Goal: Transaction & Acquisition: Book appointment/travel/reservation

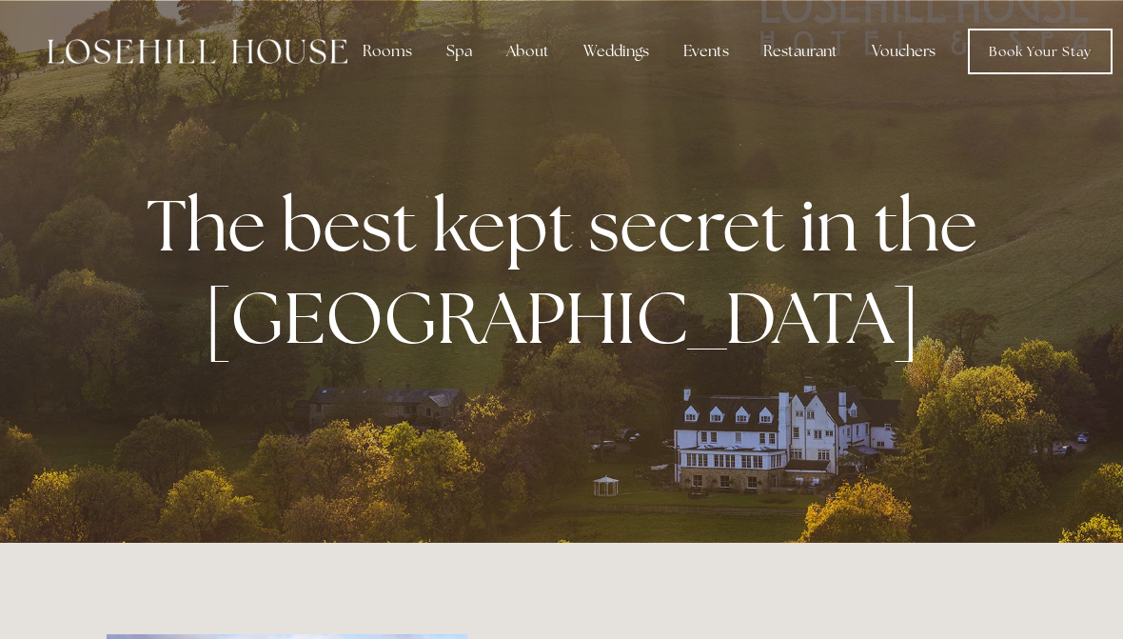
click at [803, 59] on div "Restaurant" at bounding box center [800, 51] width 105 height 38
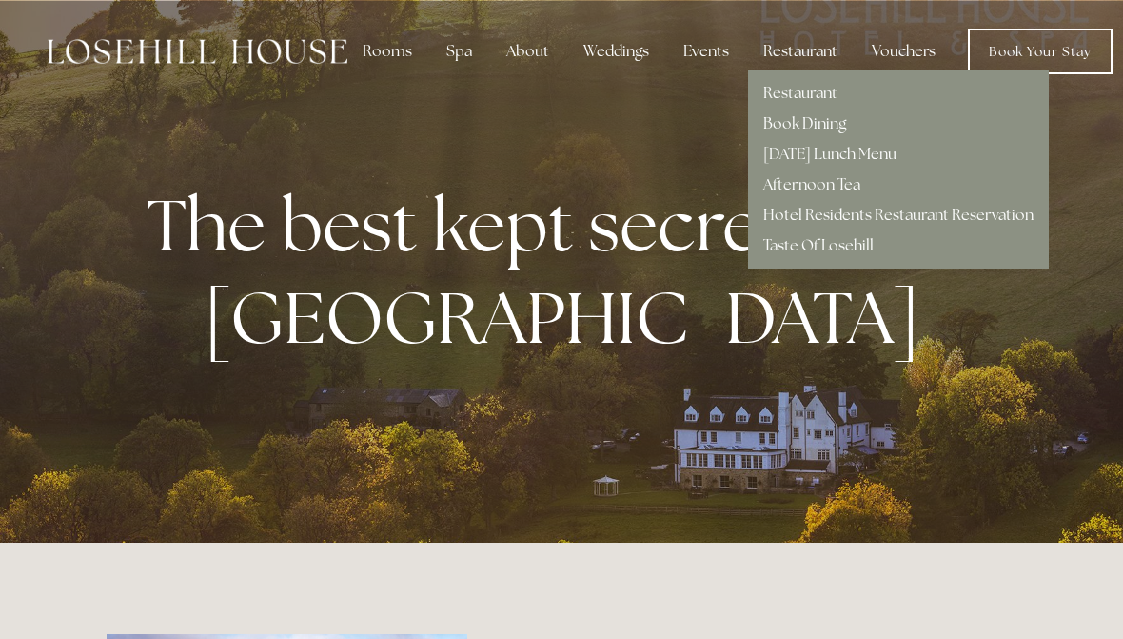
click at [988, 216] on link "Hotel Residents Restaurant Reservation" at bounding box center [898, 215] width 270 height 20
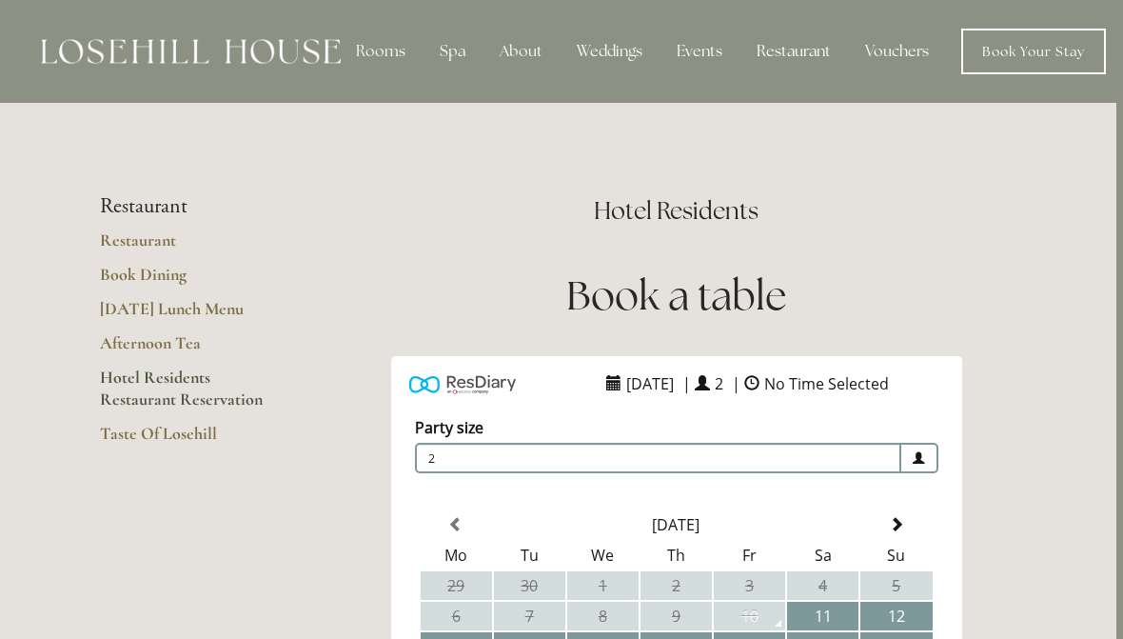
scroll to position [0, 5]
click at [183, 430] on link "Taste Of Losehill" at bounding box center [193, 440] width 182 height 34
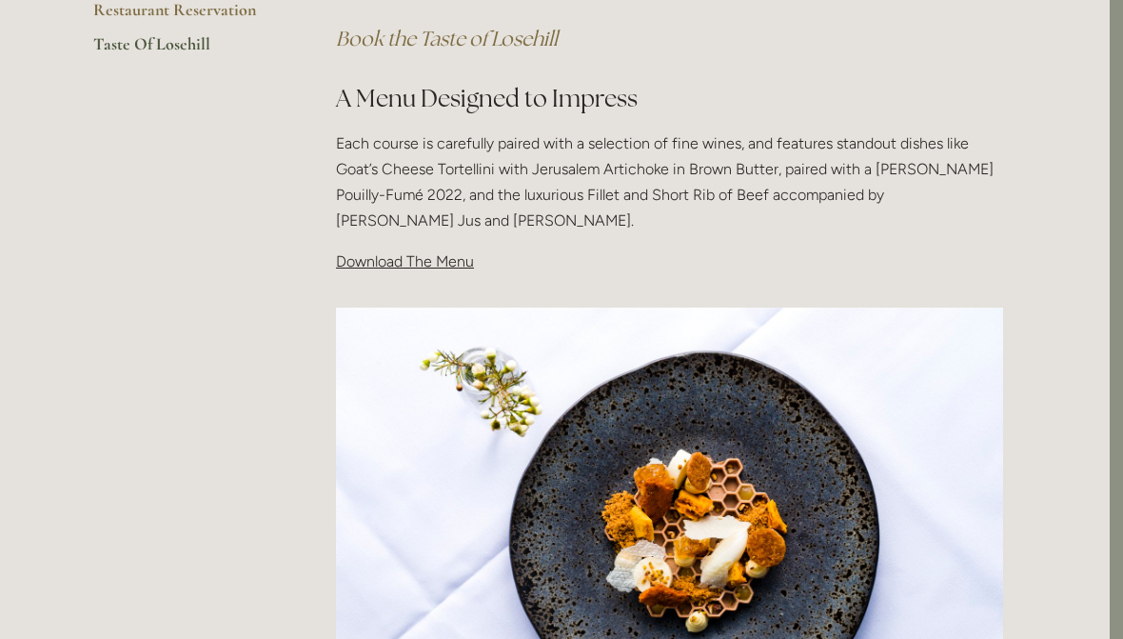
scroll to position [572, 13]
click at [413, 265] on span "Download The Menu" at bounding box center [405, 261] width 138 height 18
click at [433, 263] on span "Download The Menu" at bounding box center [405, 261] width 138 height 18
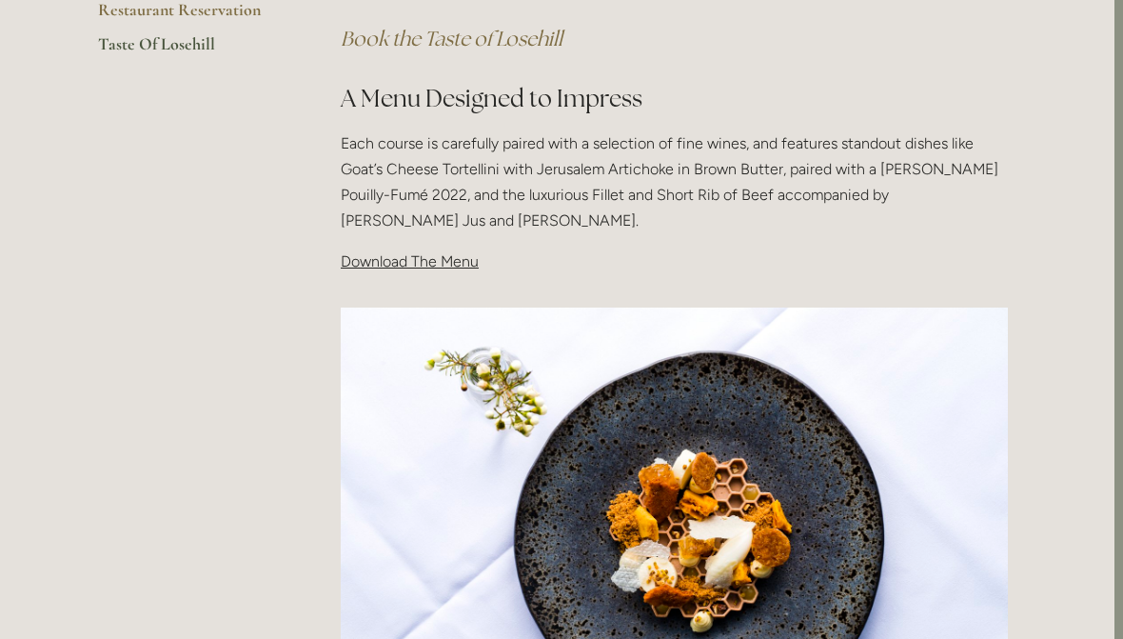
scroll to position [572, 9]
click at [393, 259] on span "Download The Menu" at bounding box center [410, 261] width 138 height 18
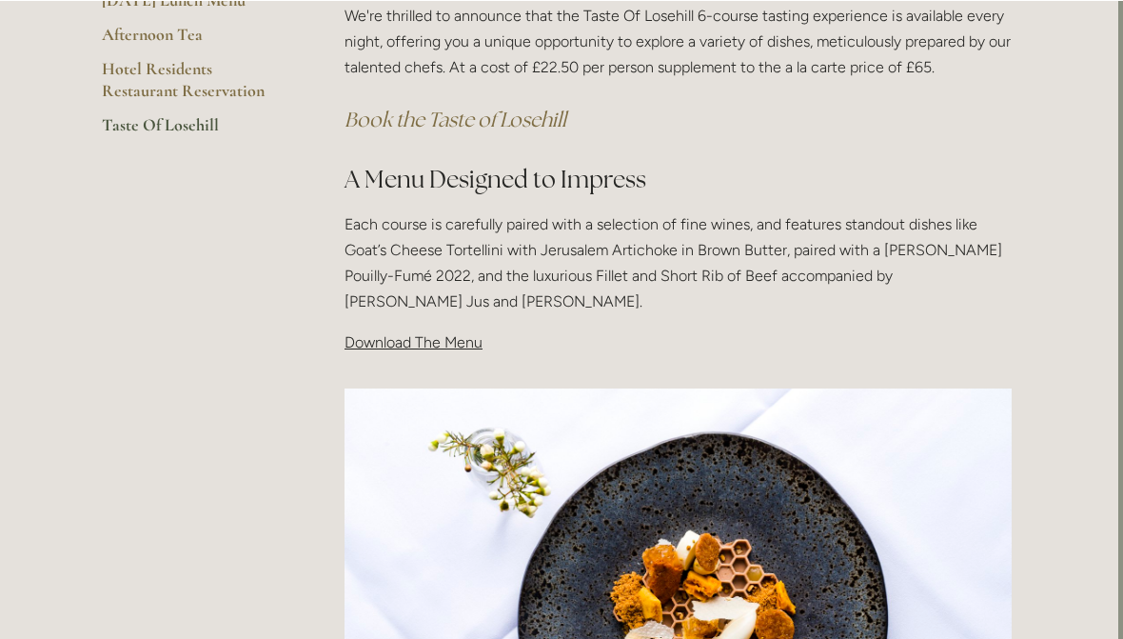
scroll to position [491, 5]
click at [461, 340] on span "Download The Menu" at bounding box center [413, 342] width 138 height 18
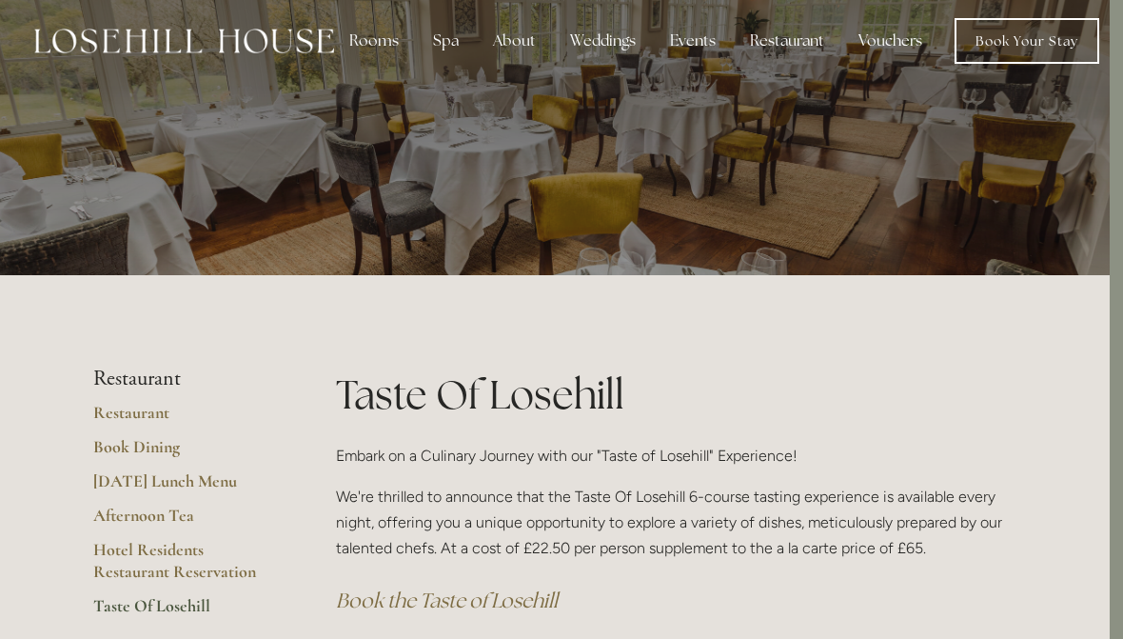
scroll to position [0, 13]
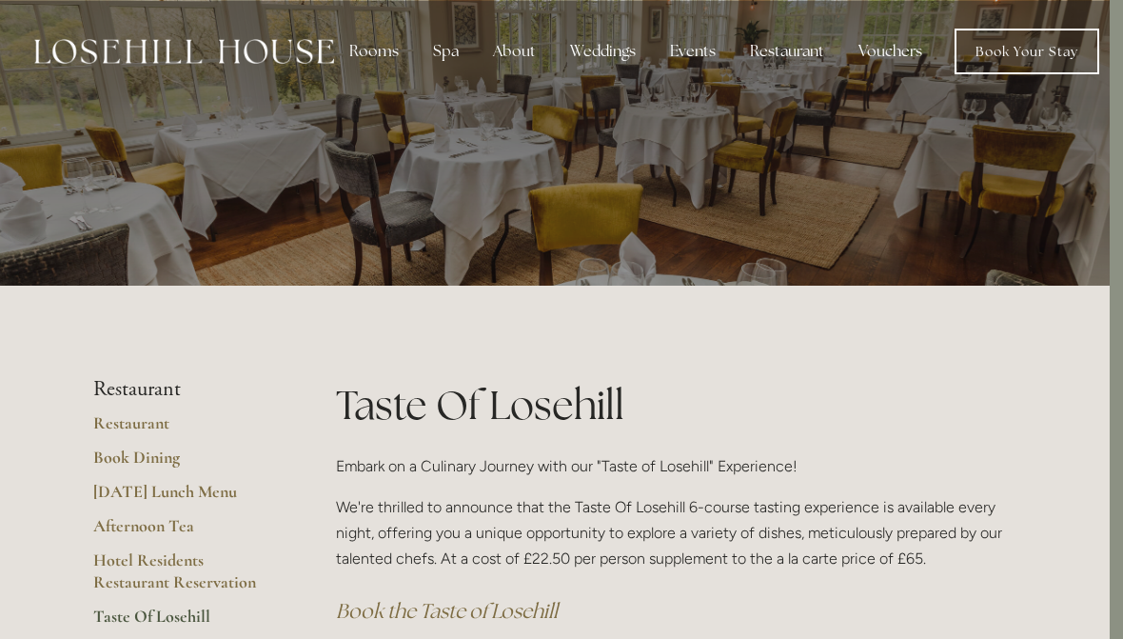
click at [377, 49] on div "Rooms" at bounding box center [374, 51] width 80 height 38
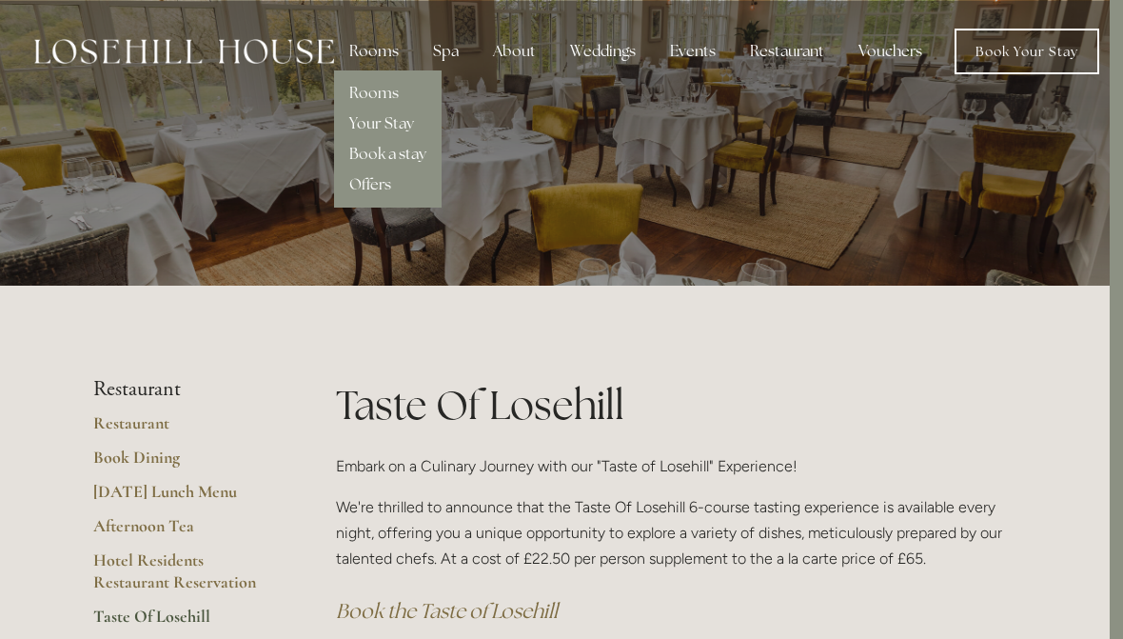
click at [383, 184] on link "Offers" at bounding box center [370, 184] width 42 height 20
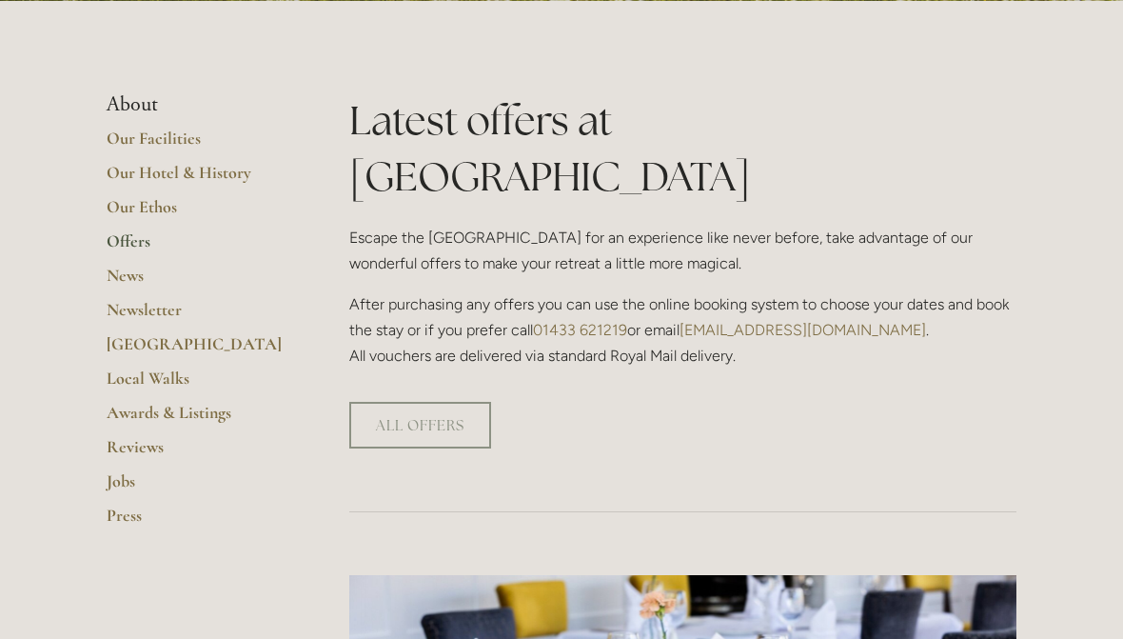
scroll to position [399, 0]
click at [443, 402] on link "ALL OFFERS" at bounding box center [420, 425] width 142 height 47
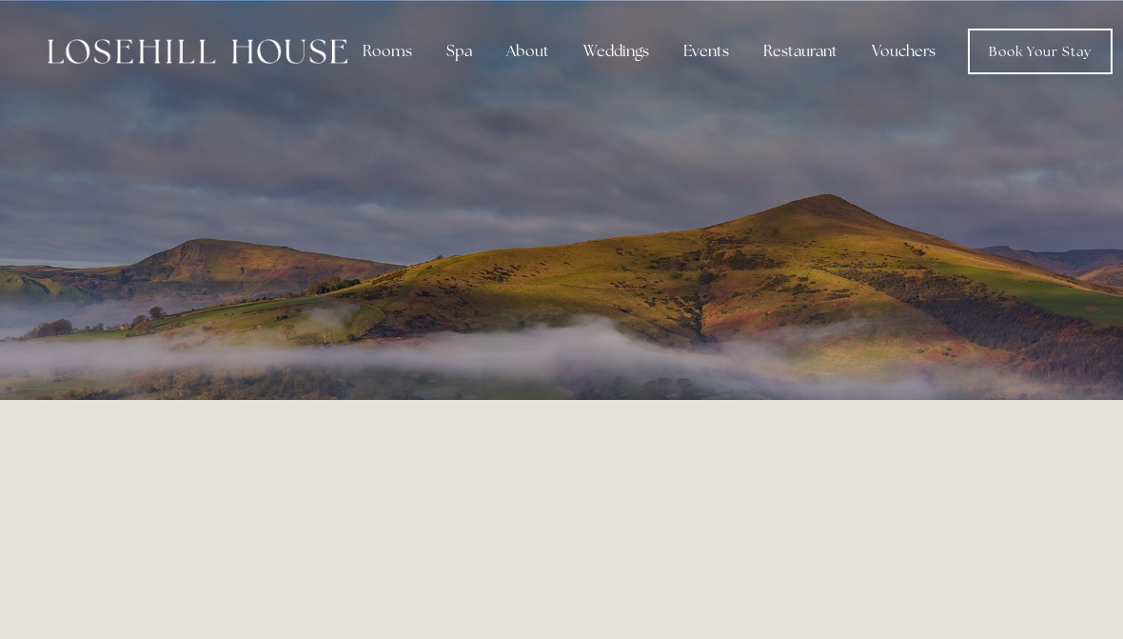
click at [386, 54] on div "Rooms" at bounding box center [387, 51] width 80 height 38
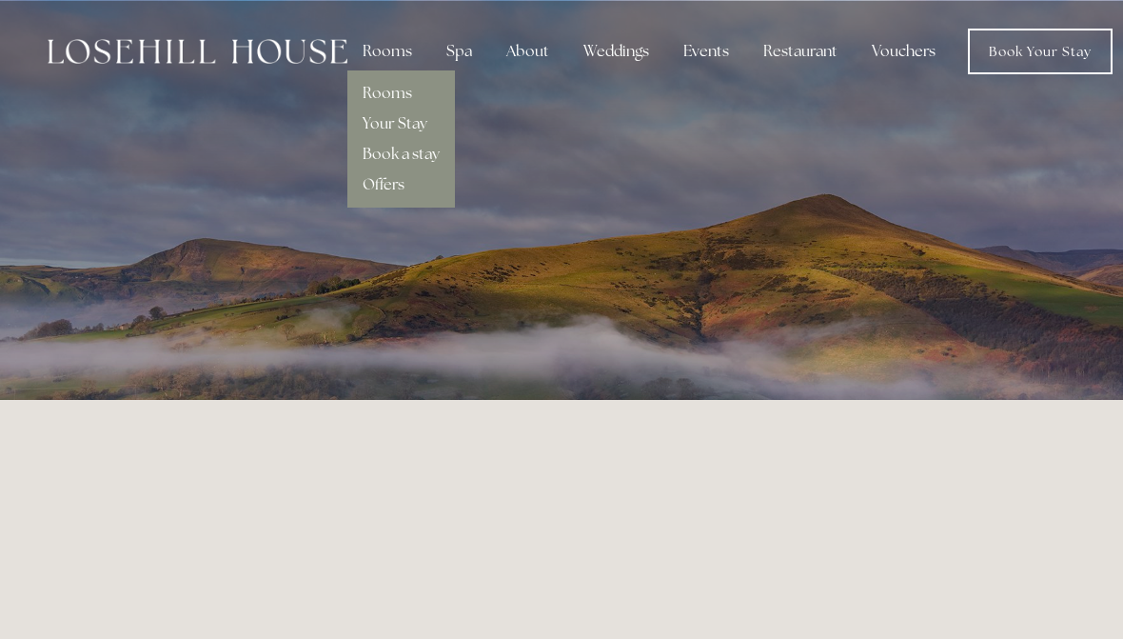
click at [397, 98] on link "Rooms" at bounding box center [387, 93] width 49 height 20
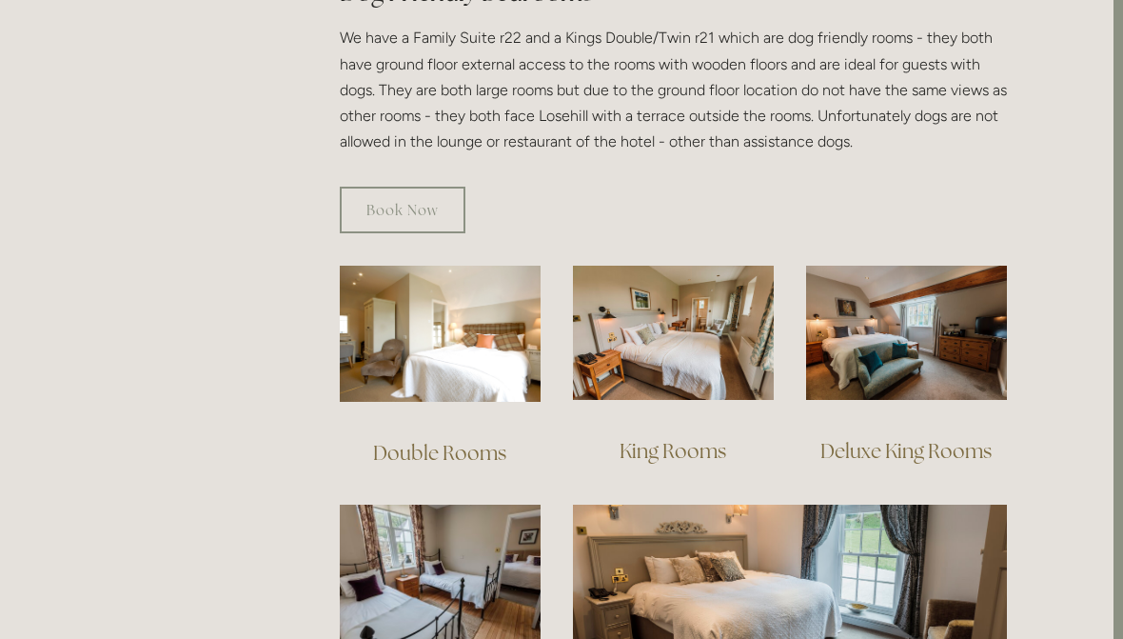
scroll to position [1132, 10]
click at [468, 336] on img at bounding box center [440, 334] width 201 height 136
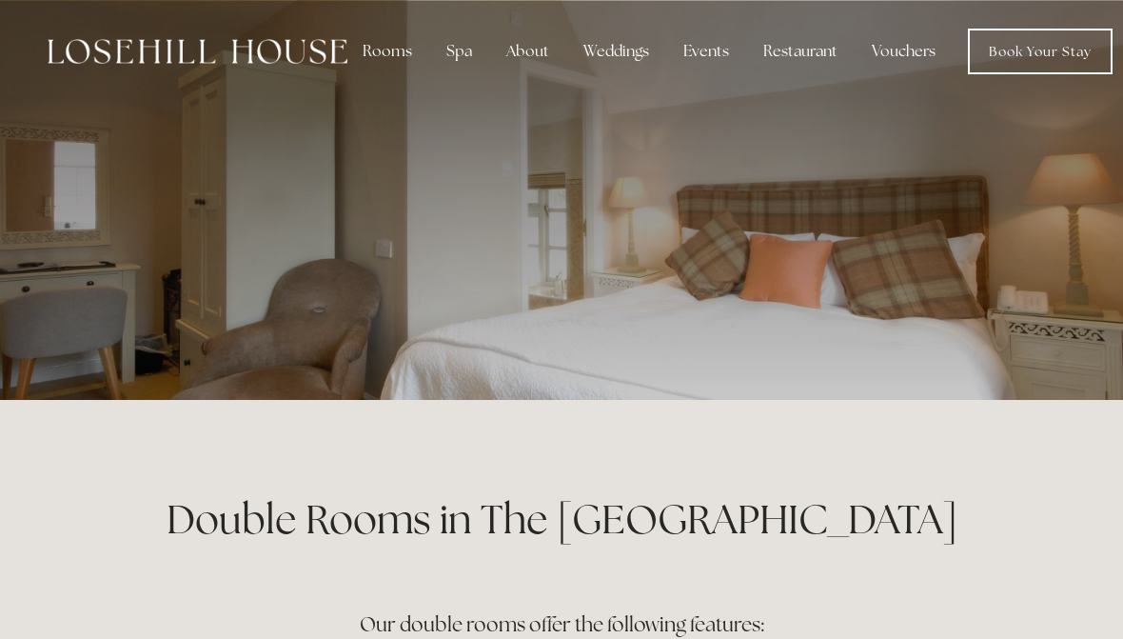
click at [388, 49] on div "Rooms" at bounding box center [387, 51] width 80 height 38
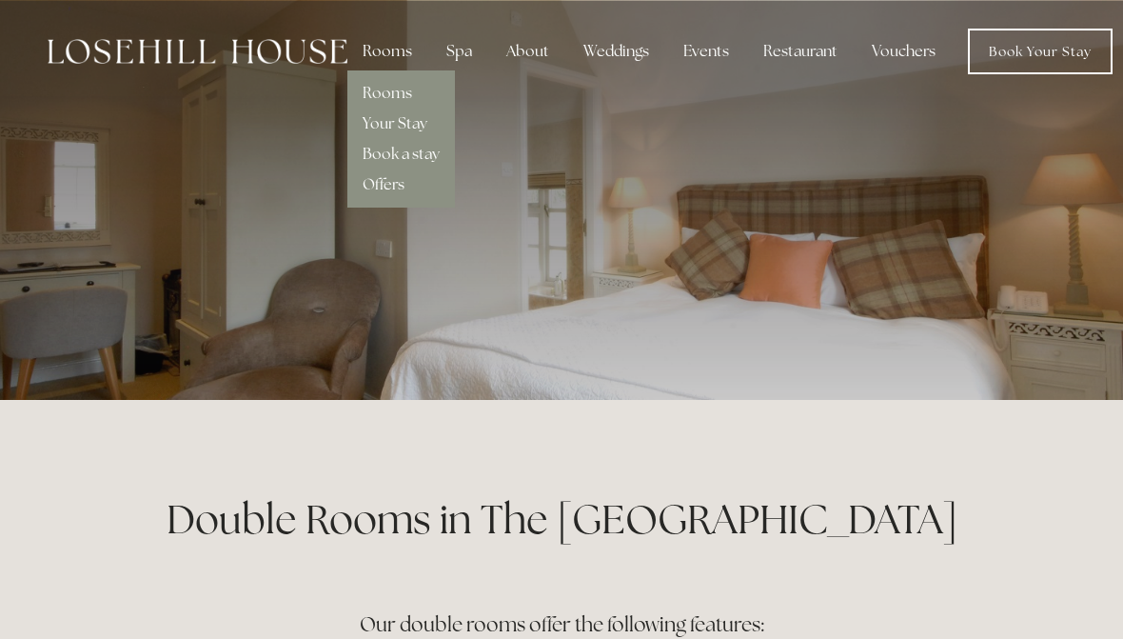
click at [411, 122] on link "Your Stay" at bounding box center [395, 123] width 65 height 20
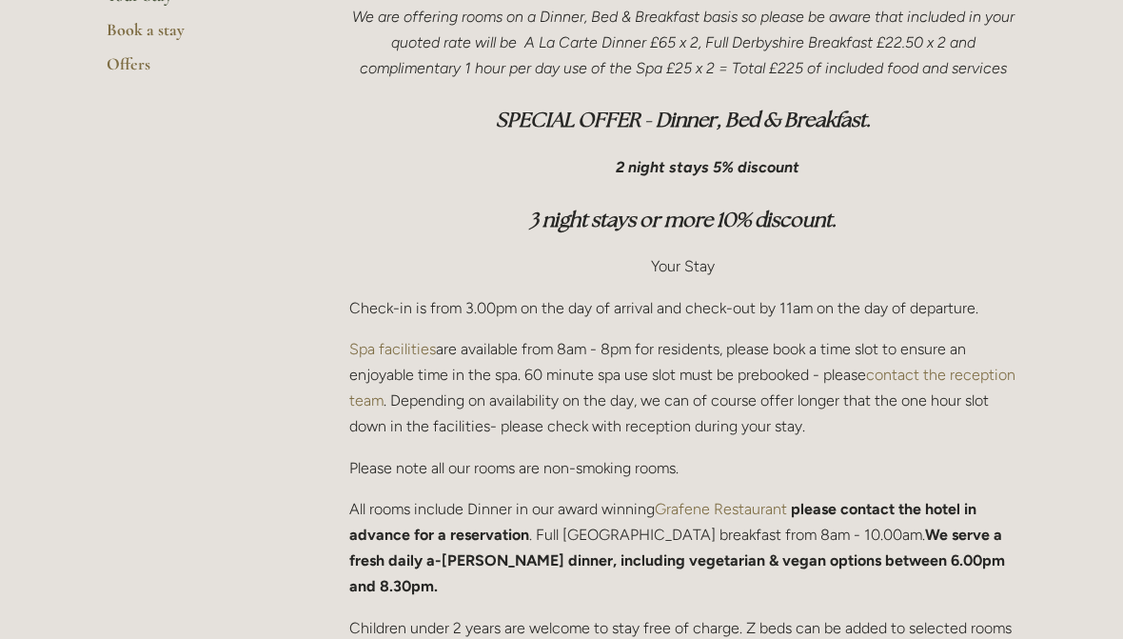
scroll to position [576, 0]
click at [1044, 432] on main "Rooms Rooms Your Stay Book a stay Offers Your Peak District Stay We are offerin…" at bounding box center [561, 532] width 971 height 1416
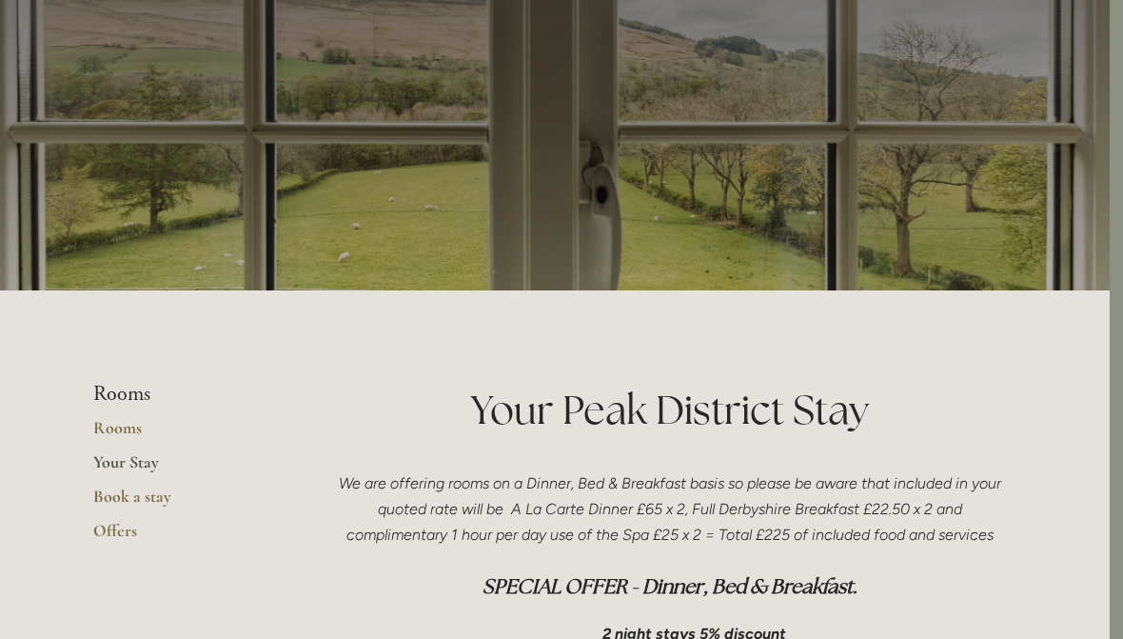
scroll to position [0, 13]
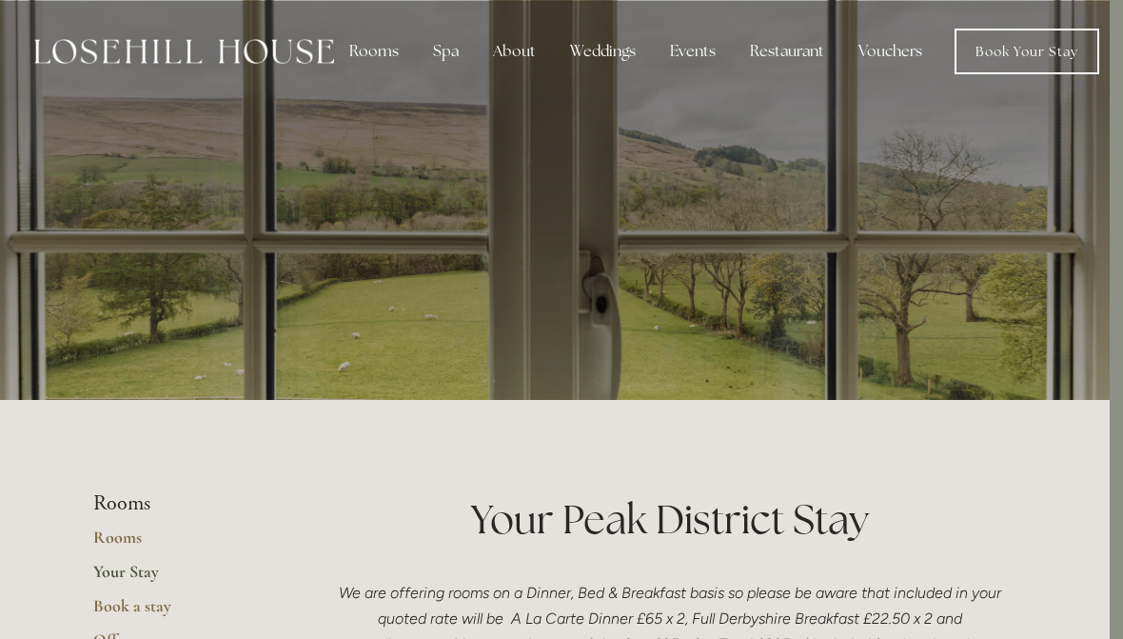
click at [364, 47] on div "Rooms" at bounding box center [374, 51] width 80 height 38
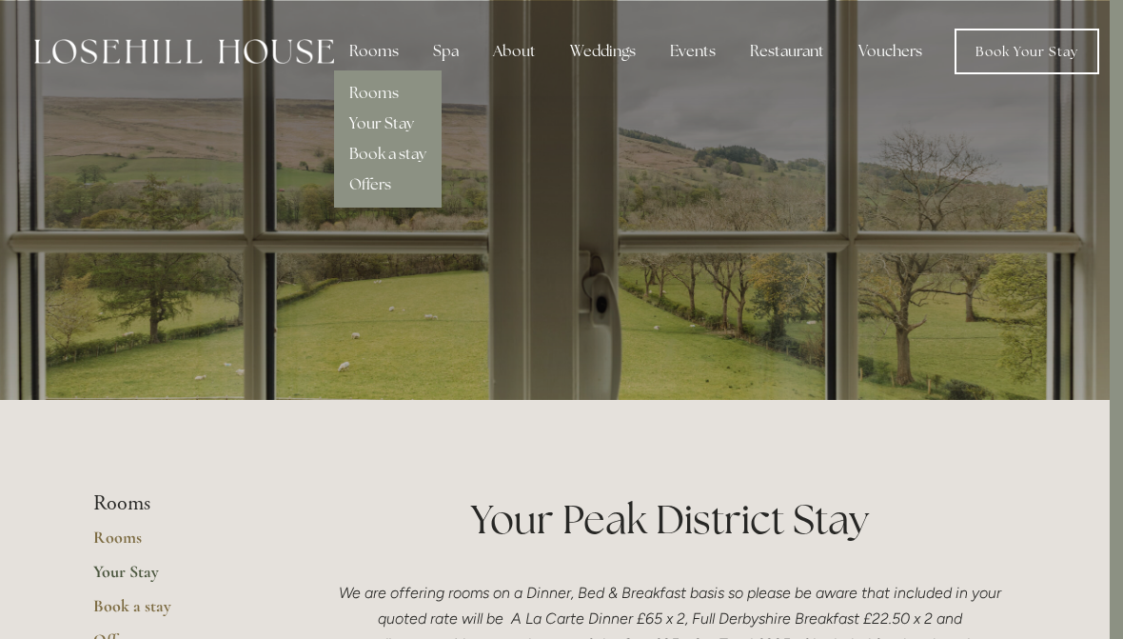
click at [409, 160] on link "Book a stay" at bounding box center [387, 154] width 77 height 20
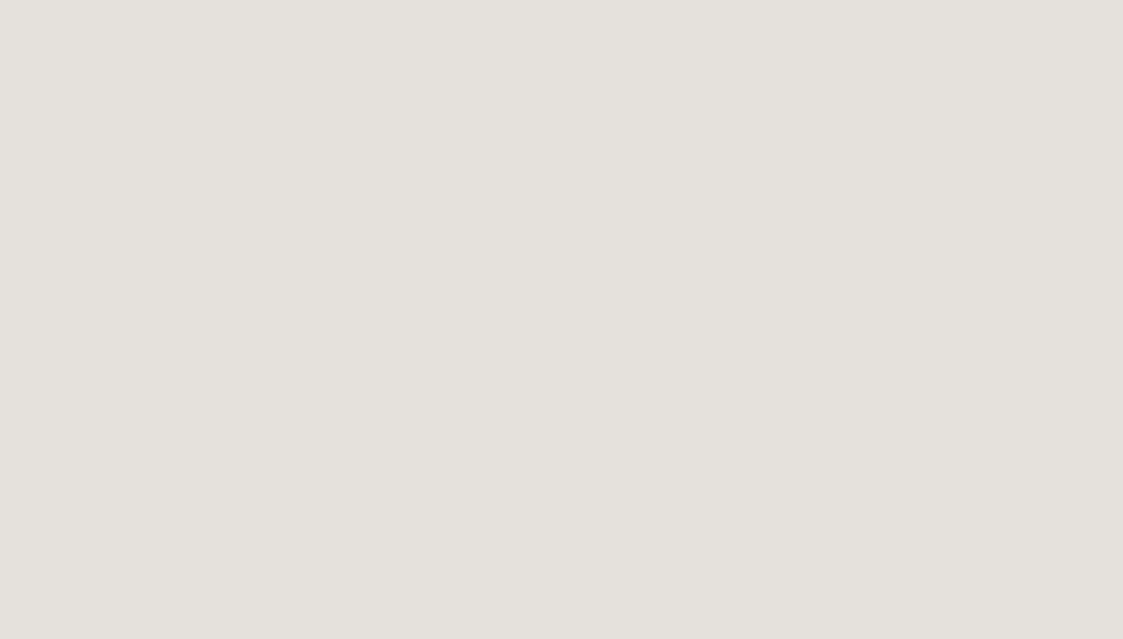
scroll to position [2722, 0]
